Goal: Register for event/course

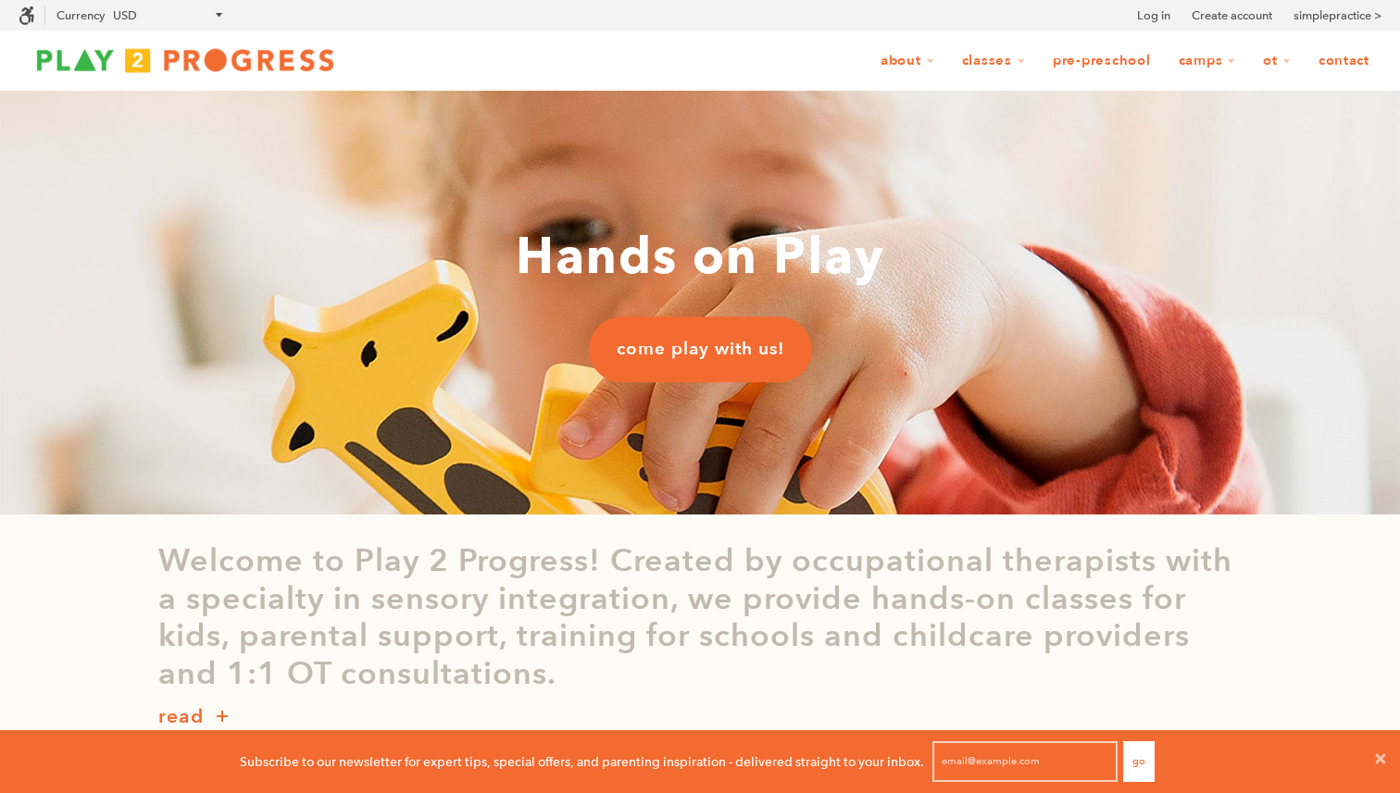
scroll to position [1, 1]
click at [1383, 760] on icon at bounding box center [1381, 759] width 10 height 10
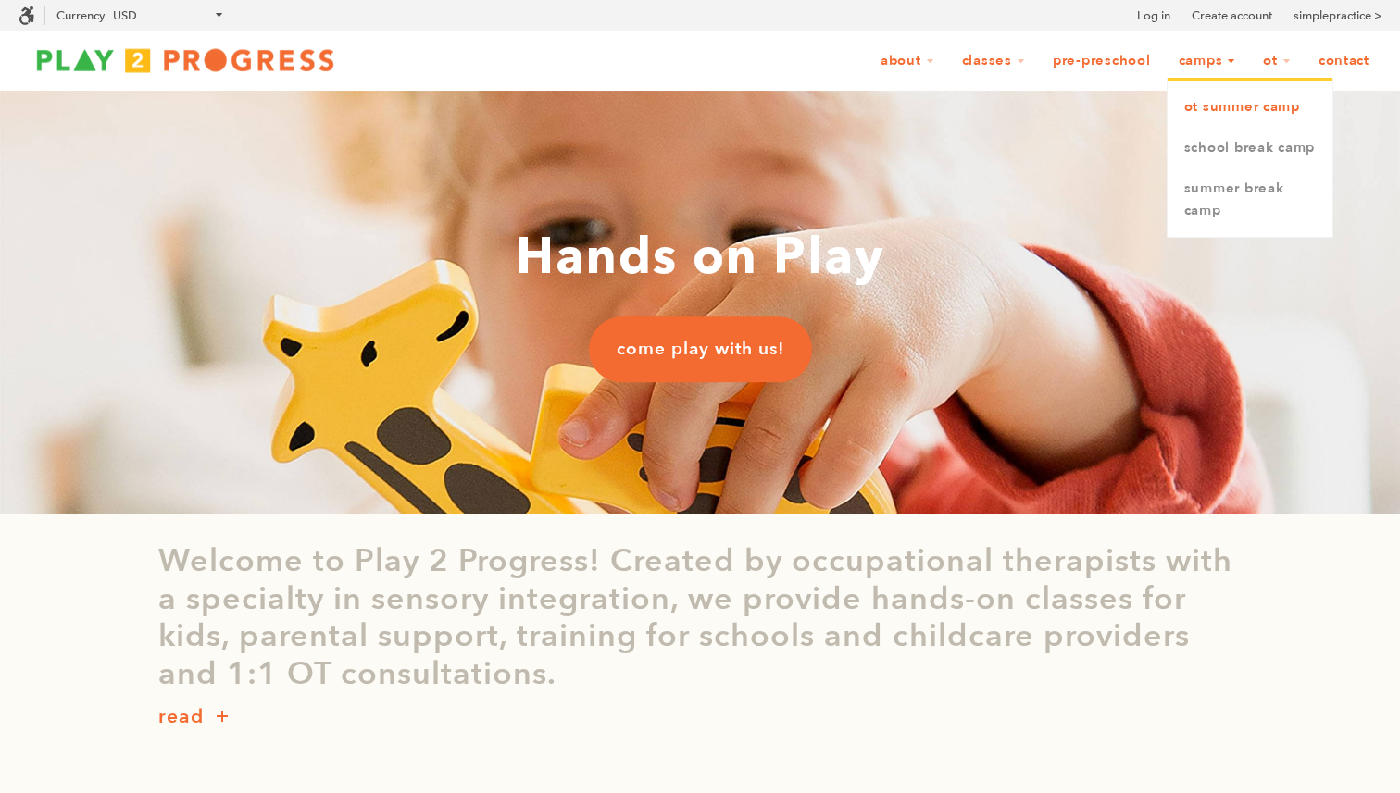
click at [1217, 107] on link "OT Summer Camp" at bounding box center [1249, 107] width 165 height 41
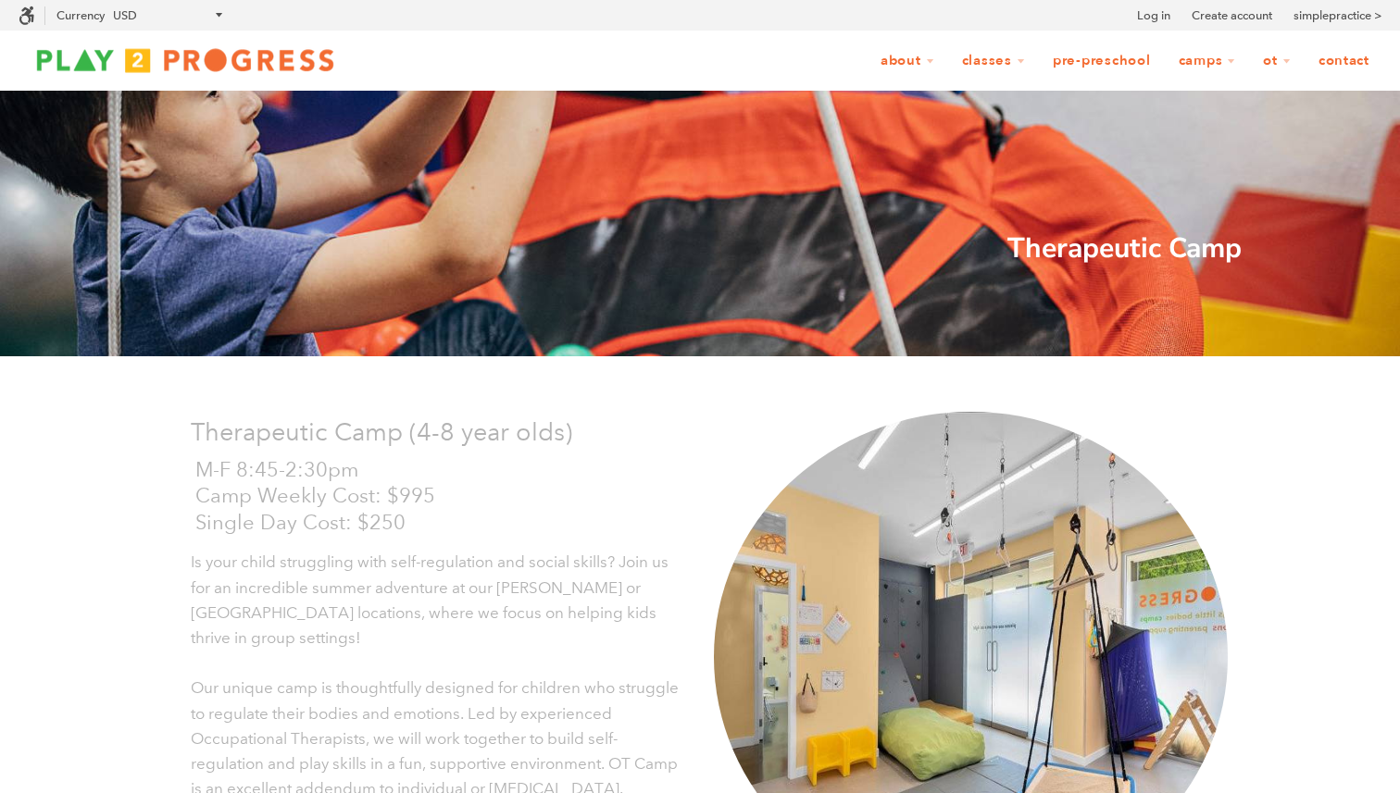
scroll to position [1, 1]
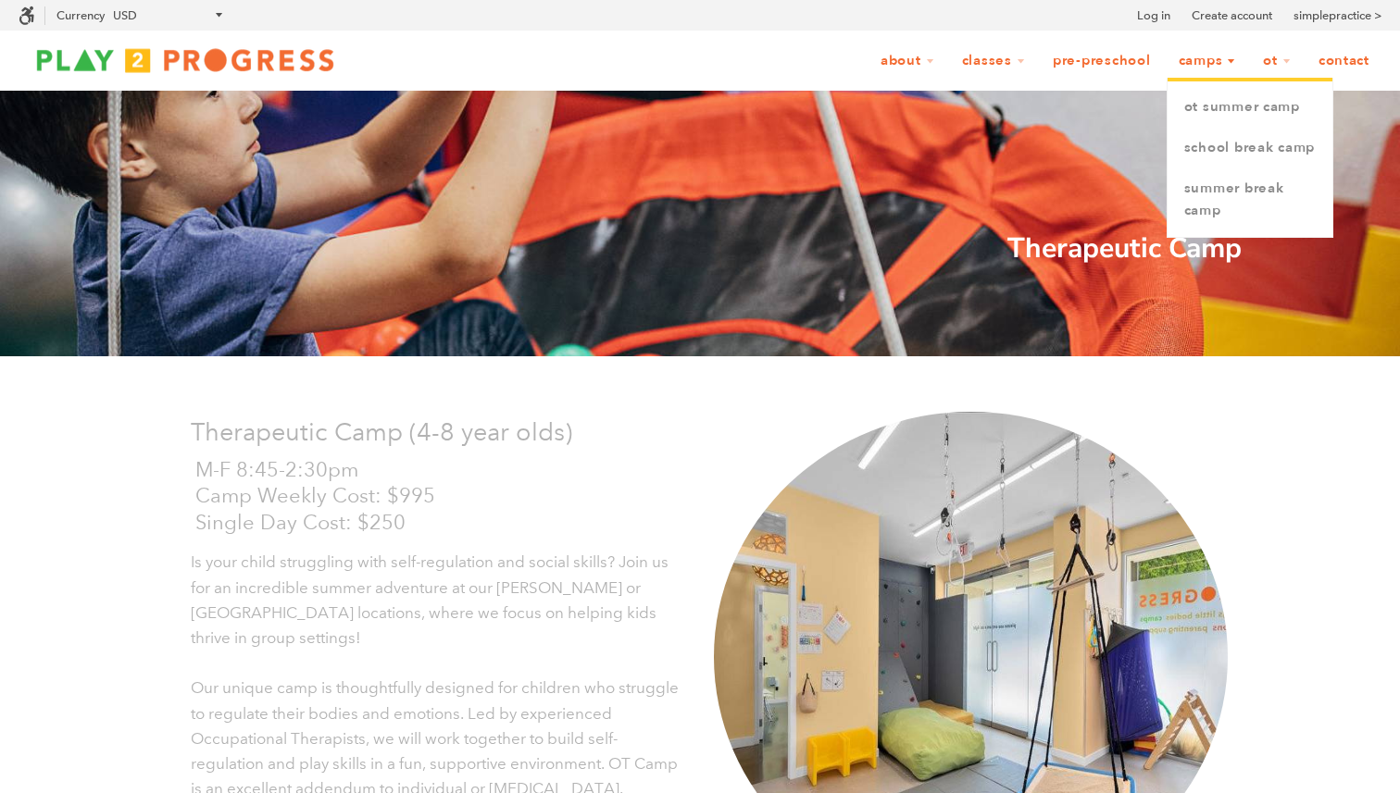
click at [1204, 67] on link "Camps" at bounding box center [1207, 61] width 81 height 35
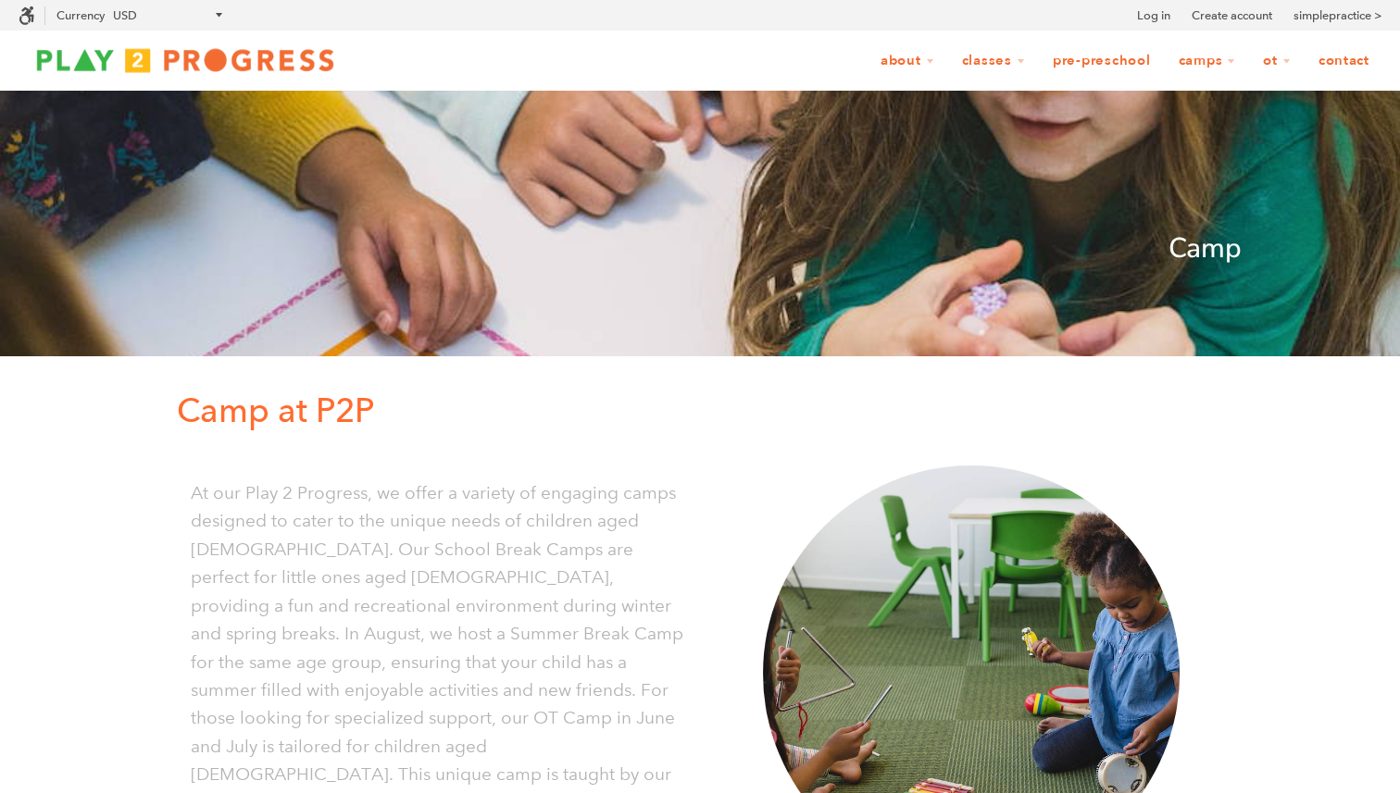
scroll to position [1, 1]
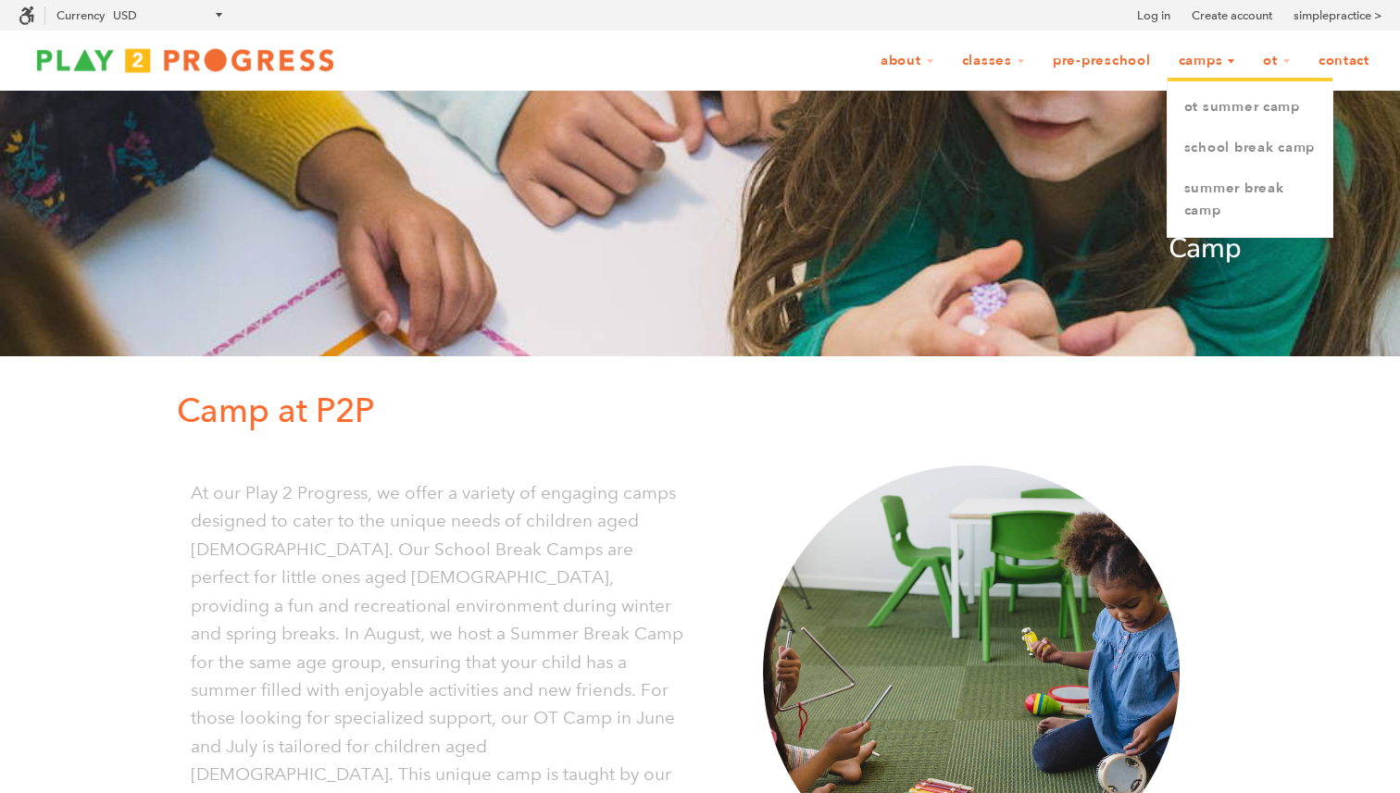
click at [1212, 78] on link "Camps" at bounding box center [1207, 61] width 81 height 35
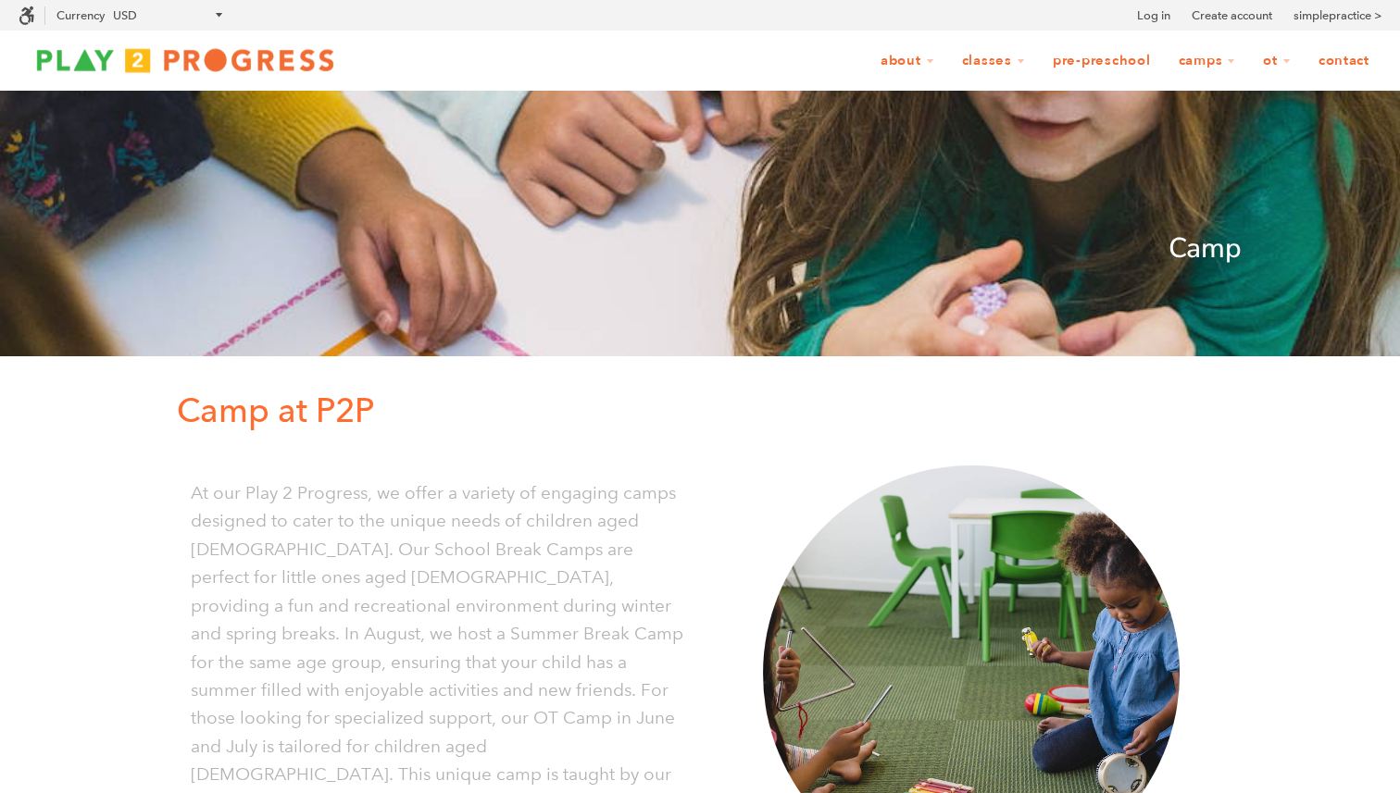
scroll to position [1, 1]
click at [1211, 57] on link "Camps" at bounding box center [1207, 61] width 81 height 35
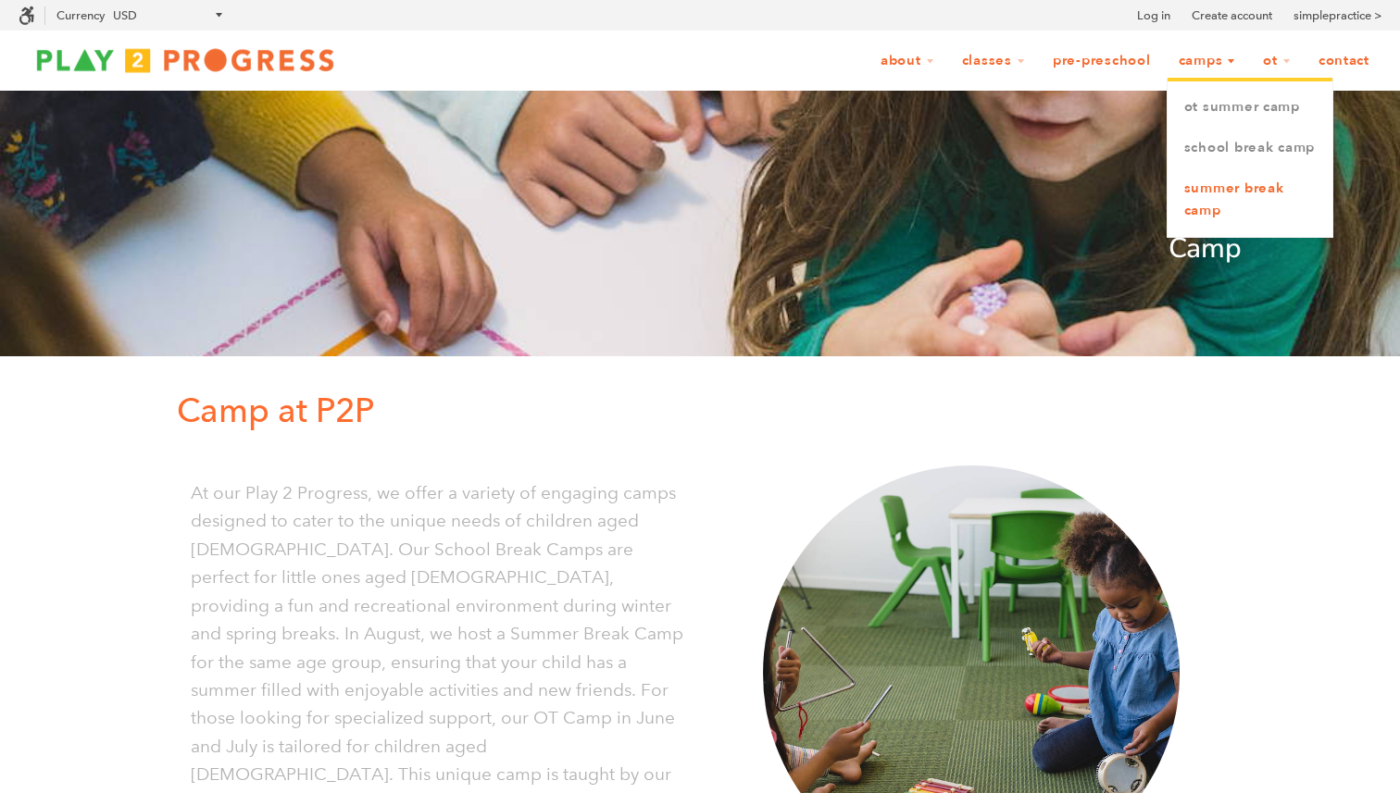
click at [1205, 227] on link "Summer Break Camp" at bounding box center [1249, 199] width 165 height 63
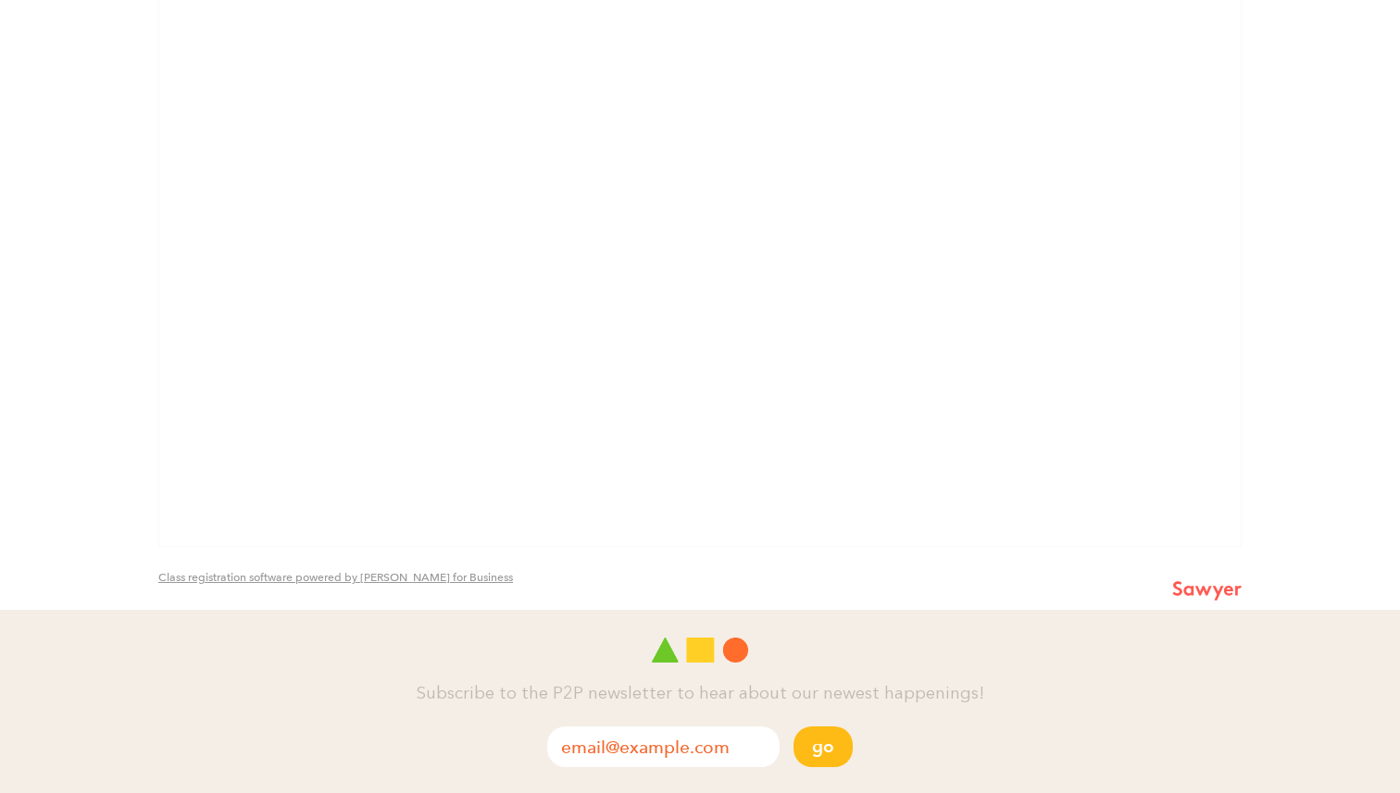
scroll to position [1746, 0]
